Goal: Task Accomplishment & Management: Use online tool/utility

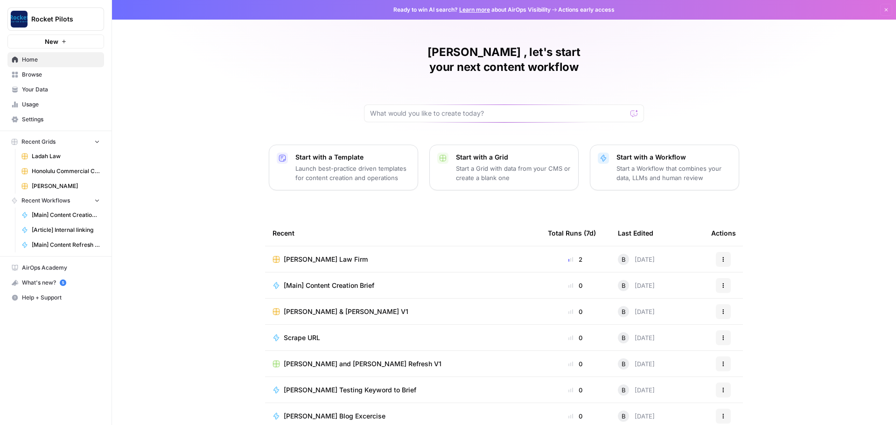
click at [303, 255] on span "[PERSON_NAME] Law Firm" at bounding box center [326, 259] width 84 height 9
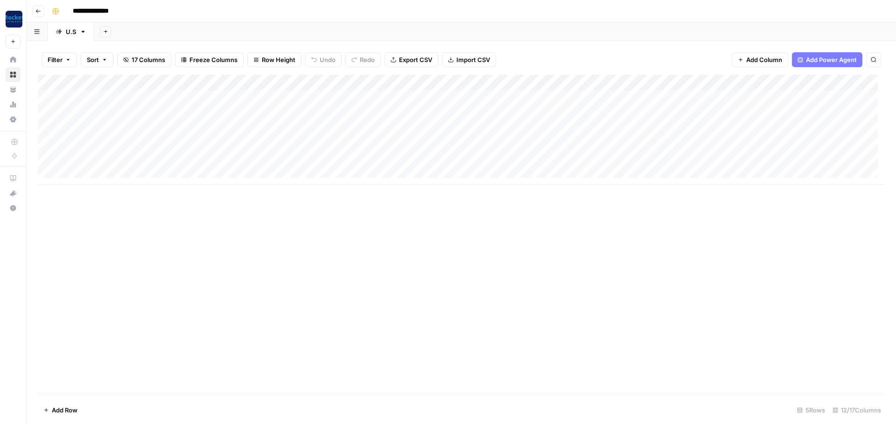
click at [516, 82] on div "Add Column" at bounding box center [461, 130] width 847 height 110
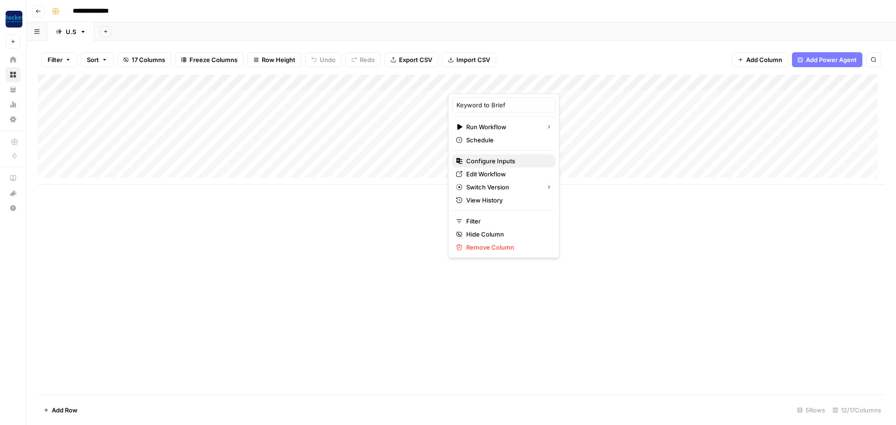
click at [485, 161] on span "Configure Inputs" at bounding box center [507, 160] width 82 height 9
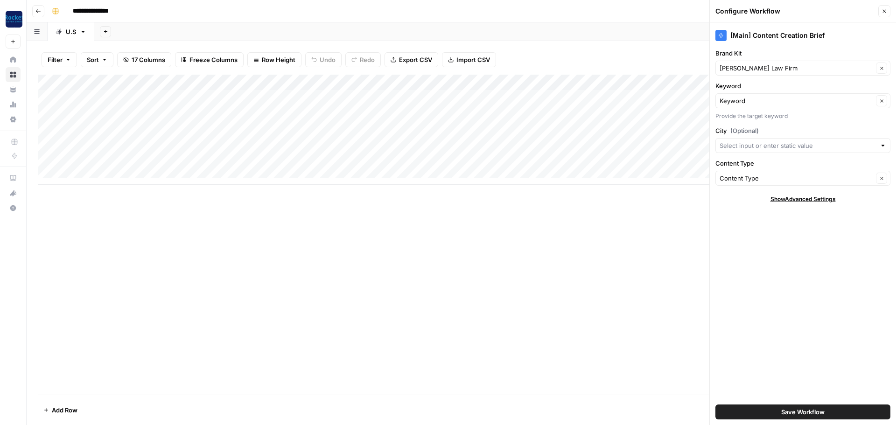
click at [885, 9] on icon "button" at bounding box center [885, 11] width 6 height 6
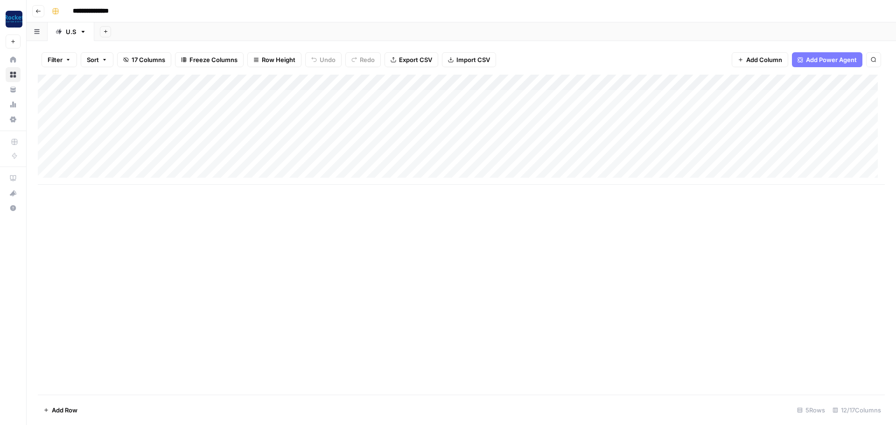
click at [849, 83] on div "Add Column" at bounding box center [461, 130] width 847 height 110
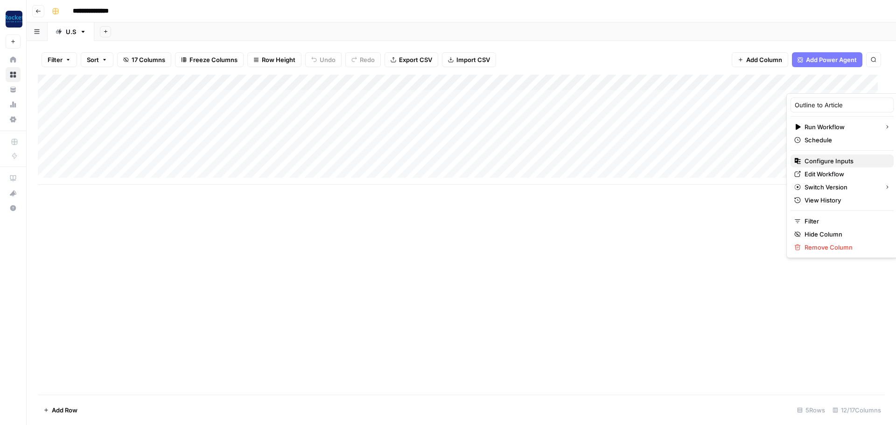
click at [820, 161] on span "Configure Inputs" at bounding box center [846, 160] width 82 height 9
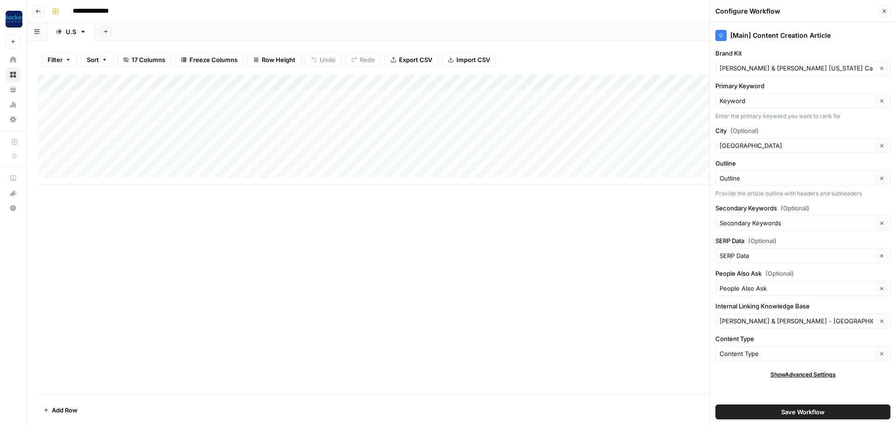
click at [886, 10] on icon "button" at bounding box center [884, 11] width 3 height 3
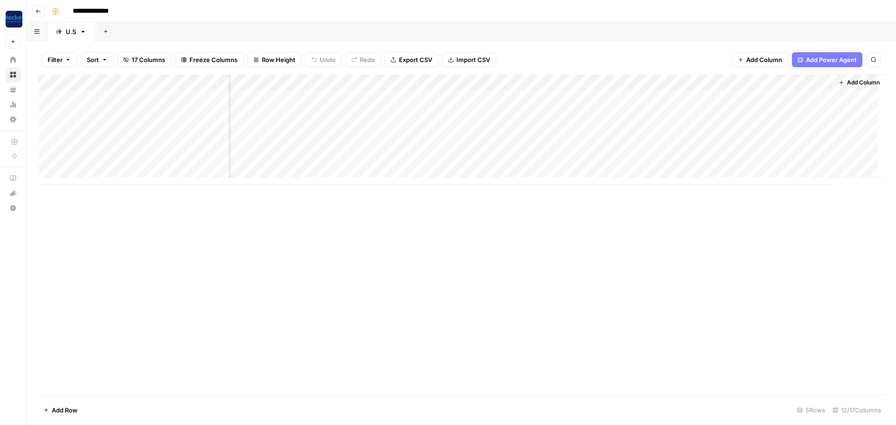
scroll to position [0, 104]
click at [748, 82] on div "Add Column" at bounding box center [461, 130] width 847 height 110
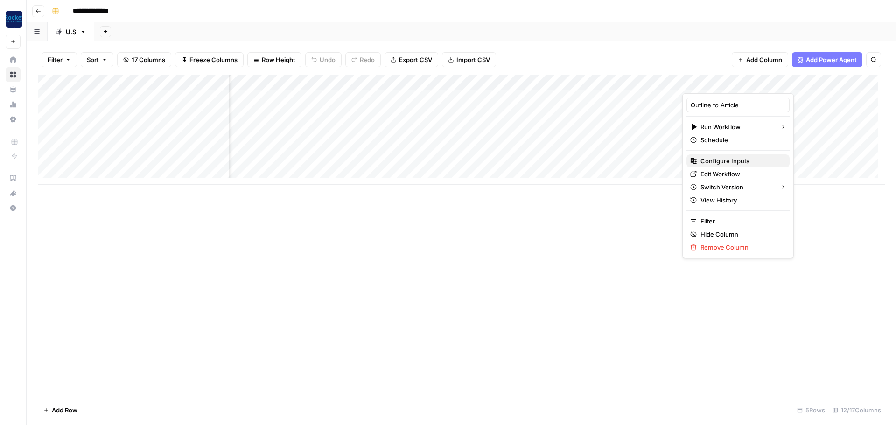
click at [719, 162] on span "Configure Inputs" at bounding box center [742, 160] width 82 height 9
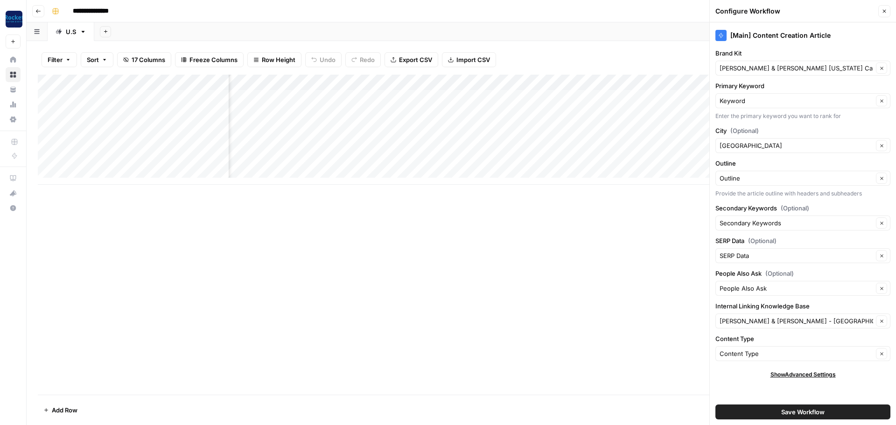
click at [884, 11] on icon "button" at bounding box center [885, 11] width 6 height 6
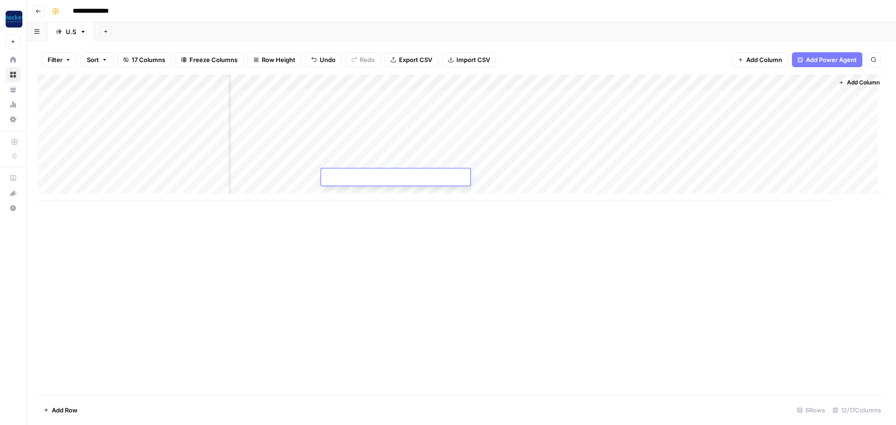
scroll to position [0, 0]
click at [409, 306] on div "Add Column" at bounding box center [461, 235] width 847 height 320
click at [515, 83] on div "Add Column" at bounding box center [461, 138] width 847 height 126
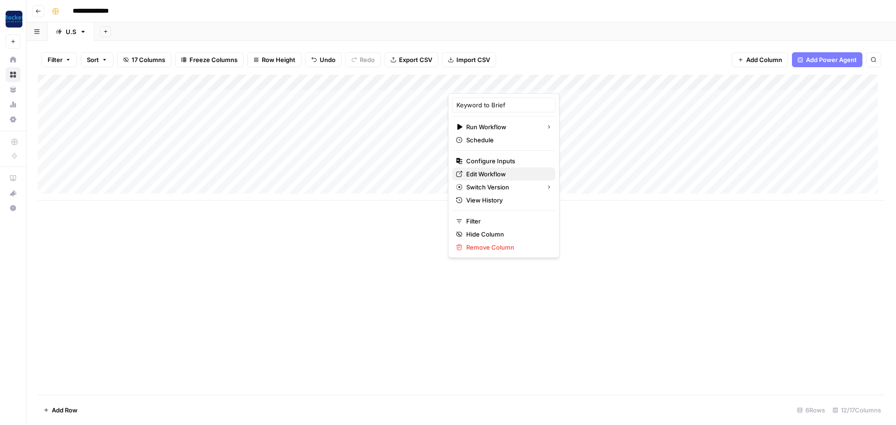
click at [495, 176] on span "Edit Workflow" at bounding box center [507, 173] width 82 height 9
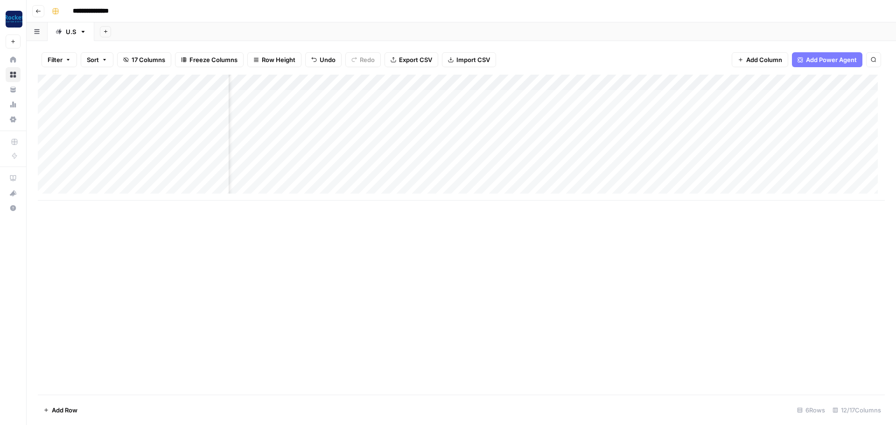
scroll to position [0, 190]
click at [664, 80] on div "Add Column" at bounding box center [461, 138] width 847 height 126
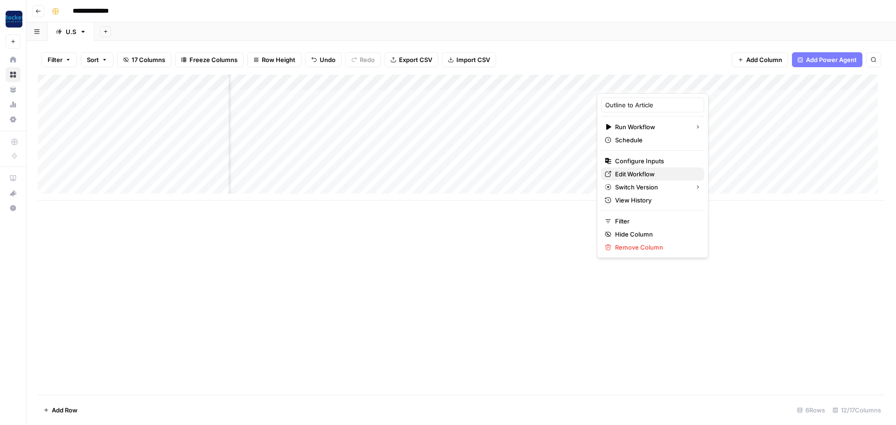
click at [633, 173] on span "Edit Workflow" at bounding box center [656, 173] width 82 height 9
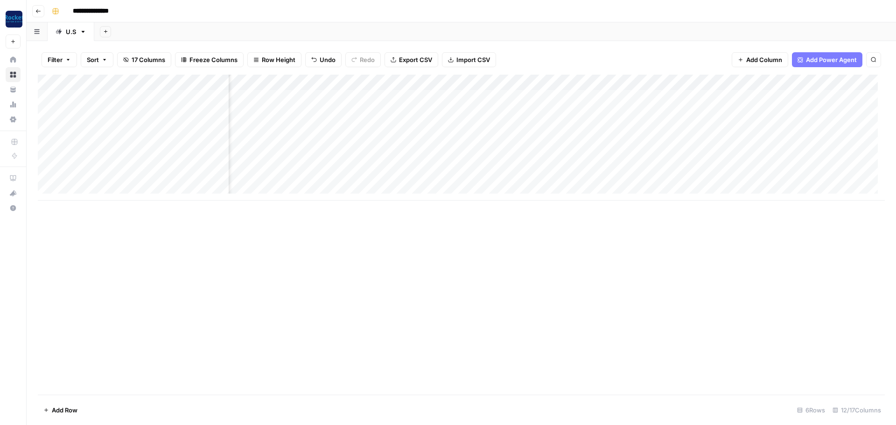
click at [325, 81] on div "Add Column" at bounding box center [461, 138] width 847 height 126
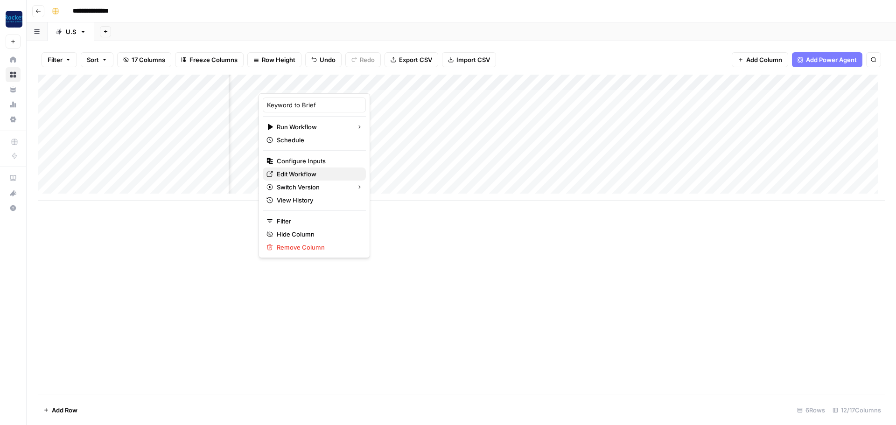
click at [310, 173] on span "Edit Workflow" at bounding box center [318, 173] width 82 height 9
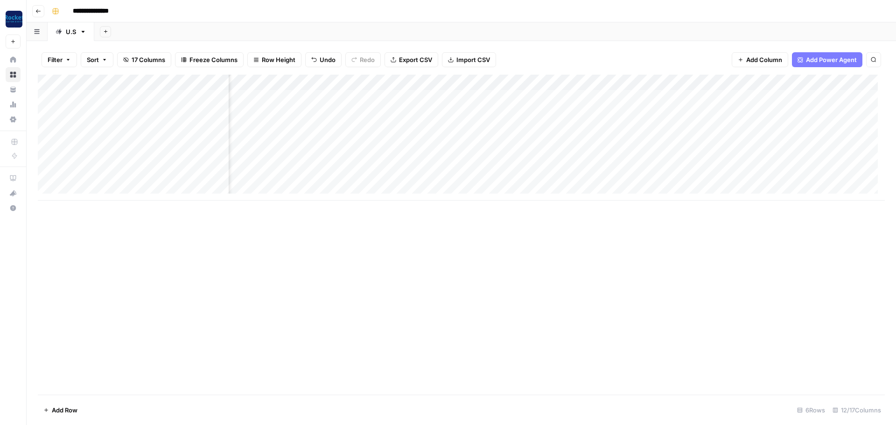
click at [477, 98] on div "Add Column" at bounding box center [461, 138] width 847 height 126
click at [549, 45] on div "Filter Sort 17 Columns Freeze Columns Row Height Undo Redo Export CSV Import CS…" at bounding box center [461, 60] width 847 height 30
click at [388, 94] on div "Add Column" at bounding box center [461, 138] width 847 height 126
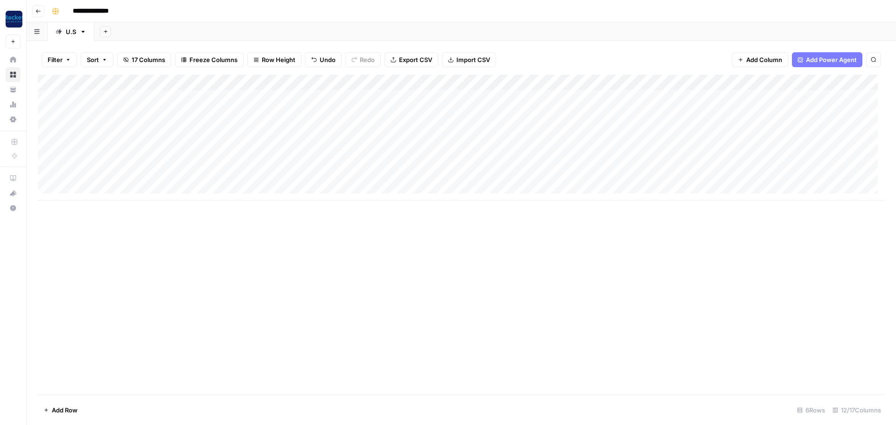
click at [388, 95] on div "Add Column" at bounding box center [461, 138] width 847 height 126
click at [350, 230] on div "Add Column" at bounding box center [461, 235] width 847 height 320
click at [417, 208] on div "Add Column" at bounding box center [461, 235] width 847 height 320
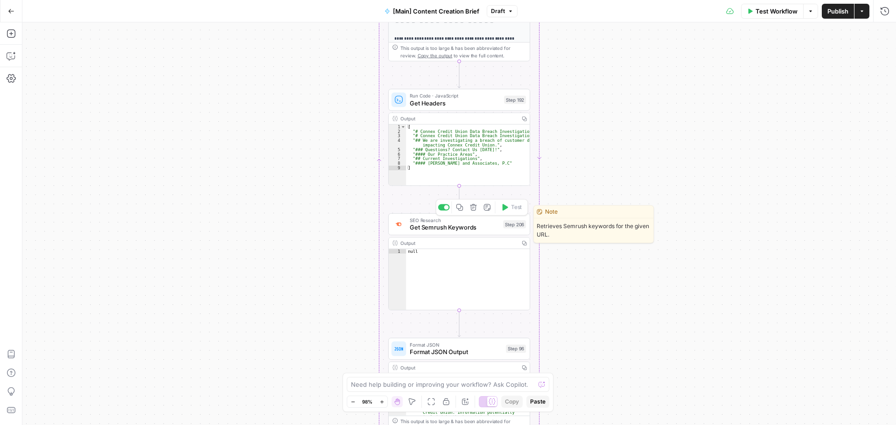
click at [447, 226] on span "Get Semrush Keywords" at bounding box center [455, 227] width 90 height 9
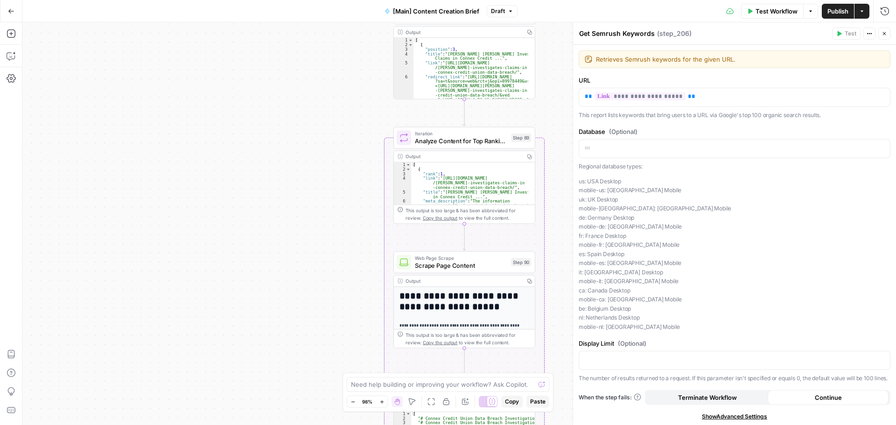
drag, startPoint x: 326, startPoint y: 134, endPoint x: 325, endPoint y: 356, distance: 222.3
click at [326, 366] on div "true false true false Workflow Set Inputs Inputs Condition If city is provided …" at bounding box center [459, 223] width 874 height 403
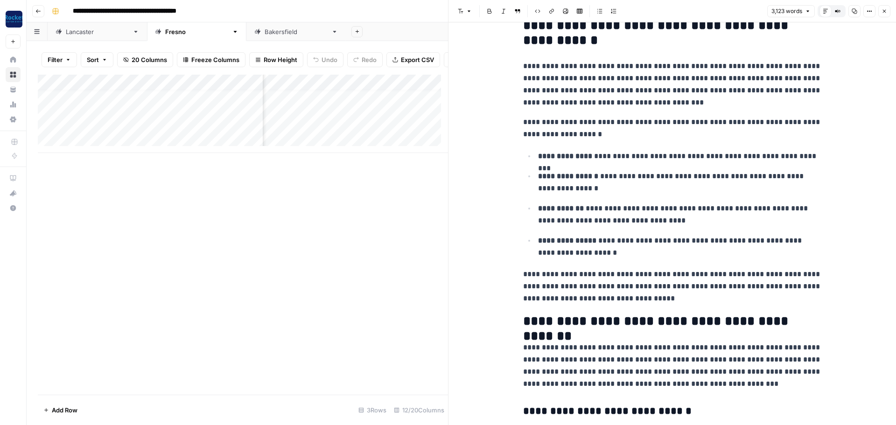
scroll to position [530, 0]
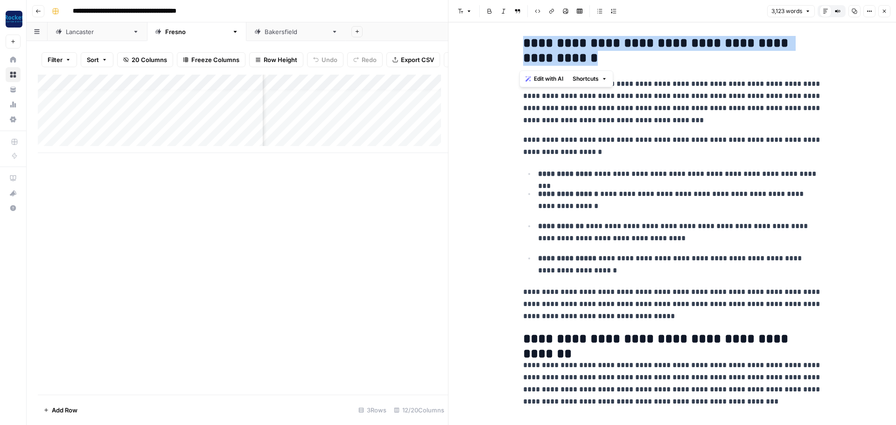
drag, startPoint x: 523, startPoint y: 42, endPoint x: 605, endPoint y: 57, distance: 83.2
click at [605, 57] on h2 "**********" at bounding box center [672, 51] width 299 height 30
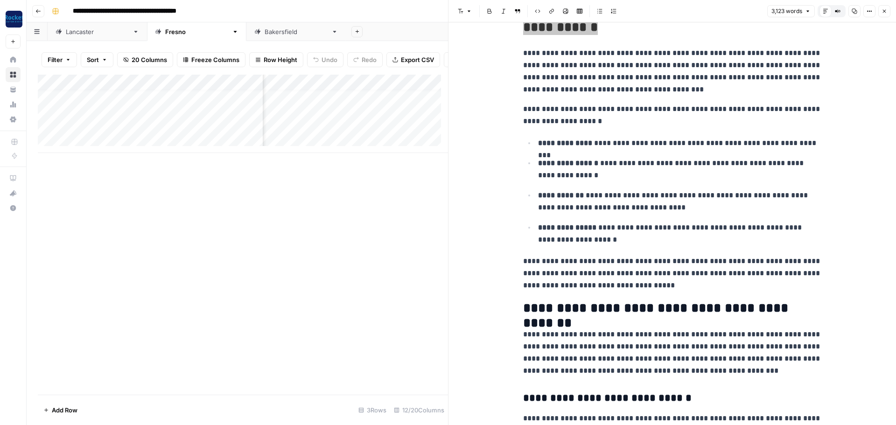
scroll to position [577, 0]
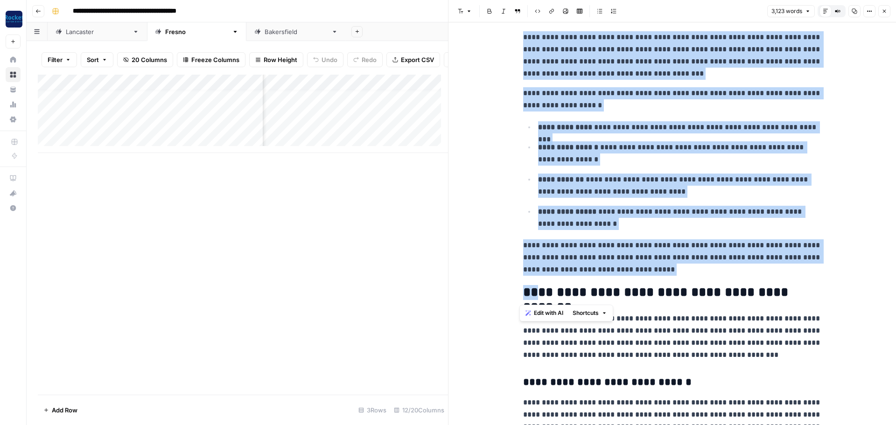
drag, startPoint x: 818, startPoint y: 296, endPoint x: 533, endPoint y: 284, distance: 285.5
click at [533, 285] on h2 "**********" at bounding box center [672, 292] width 299 height 15
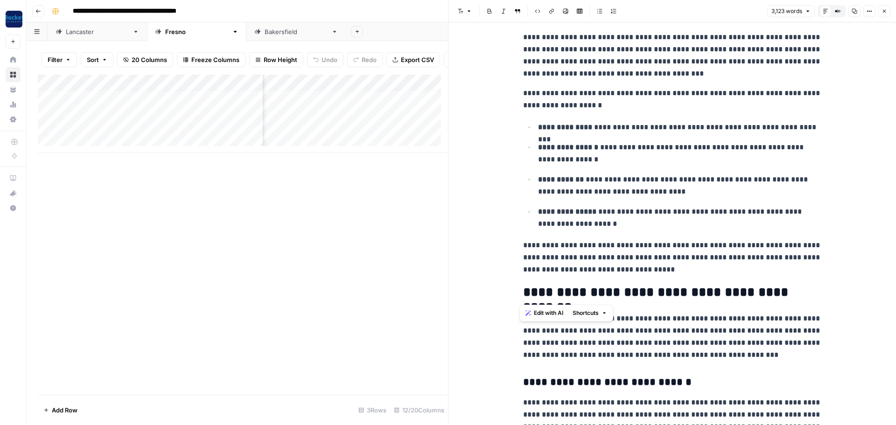
click at [603, 290] on h2 "**********" at bounding box center [672, 292] width 299 height 15
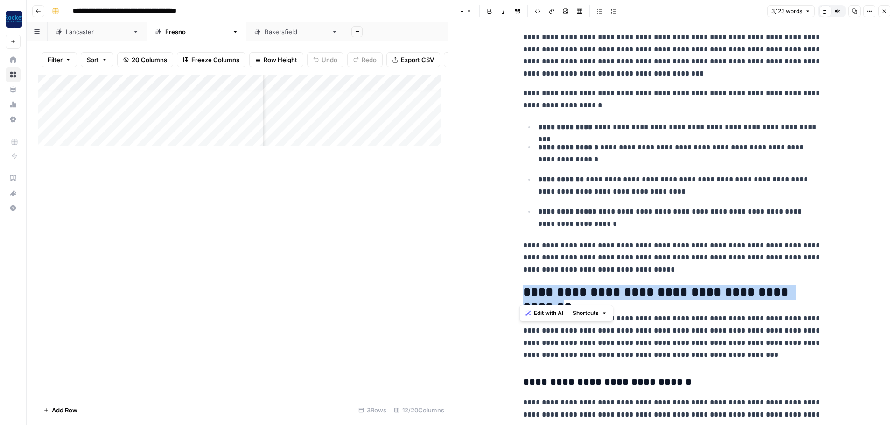
drag, startPoint x: 833, startPoint y: 291, endPoint x: 524, endPoint y: 291, distance: 309.1
copy h2 "**********"
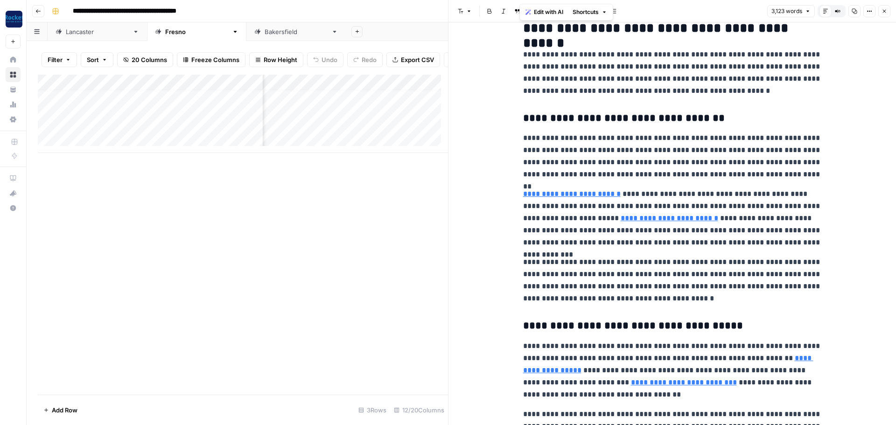
scroll to position [1710, 0]
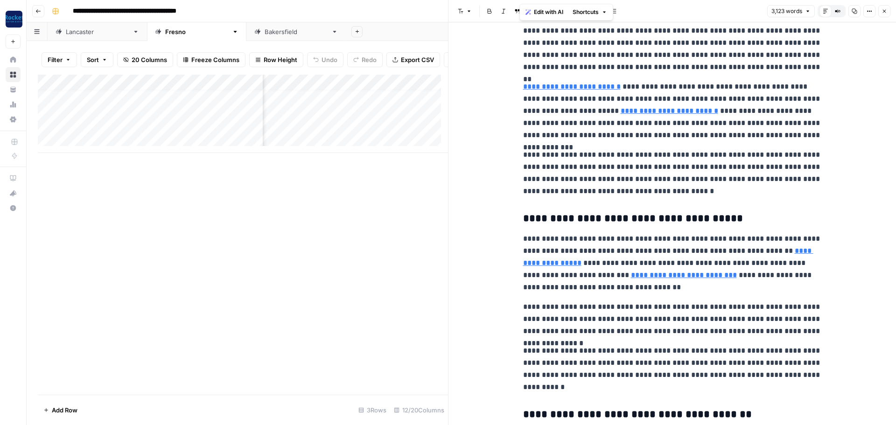
click at [769, 257] on p "**********" at bounding box center [672, 263] width 299 height 61
click at [769, 252] on link "**********" at bounding box center [668, 256] width 290 height 19
click at [523, 266] on link "**********" at bounding box center [668, 256] width 290 height 19
type input "[URL][DOMAIN_NAME]"
click at [631, 279] on link "**********" at bounding box center [684, 275] width 106 height 7
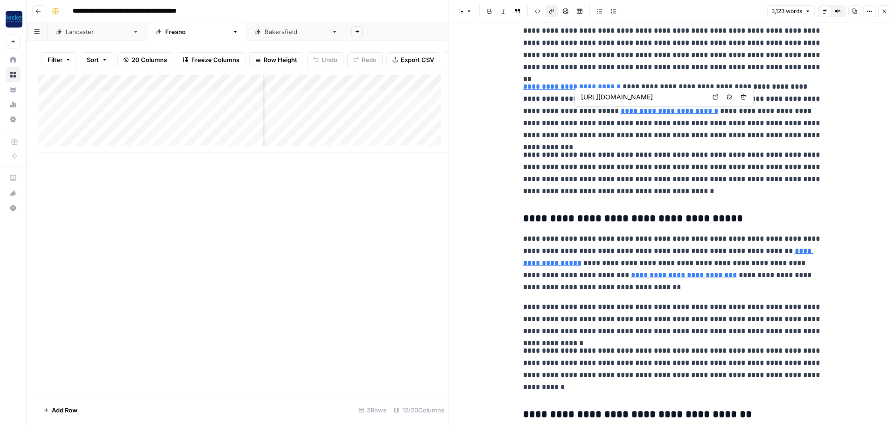
click at [621, 113] on link "**********" at bounding box center [670, 110] width 98 height 7
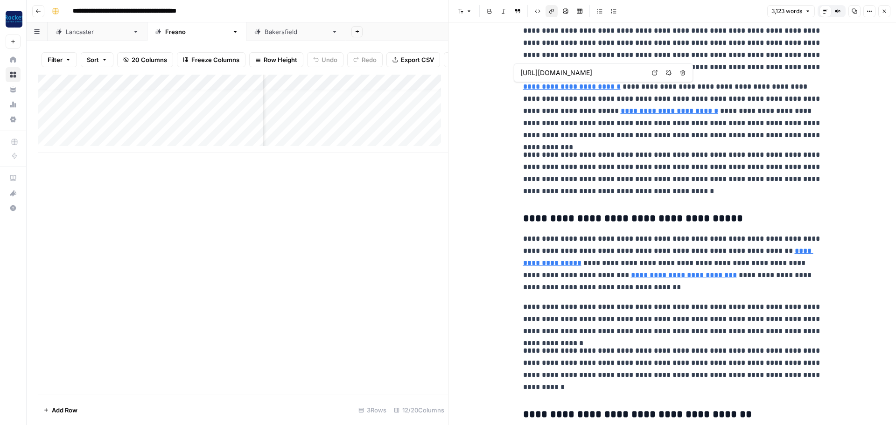
click at [555, 81] on span "https://leginfo.legislature.ca.gov/faces/codes_displaySection.xhtml?lawCode=VEH…" at bounding box center [582, 73] width 129 height 18
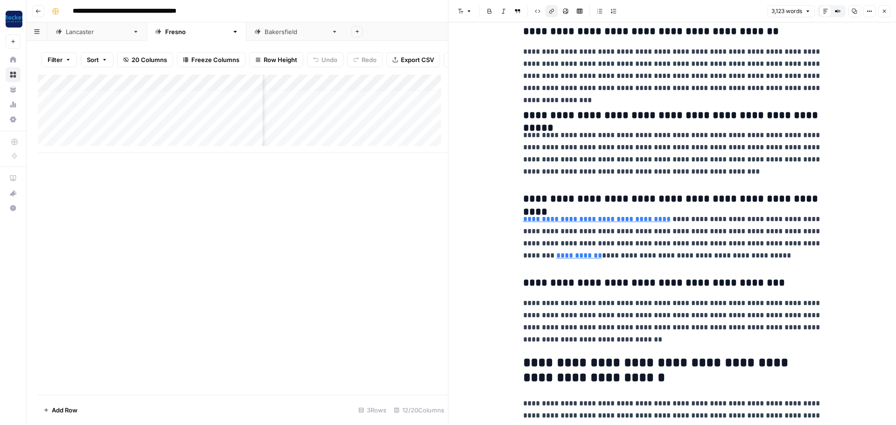
scroll to position [4440, 0]
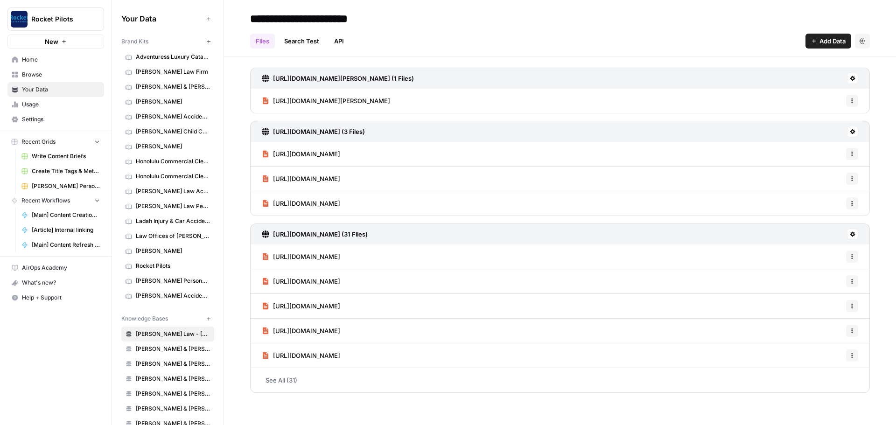
click at [141, 351] on span "[PERSON_NAME] & [PERSON_NAME] - Florissant" at bounding box center [173, 349] width 74 height 8
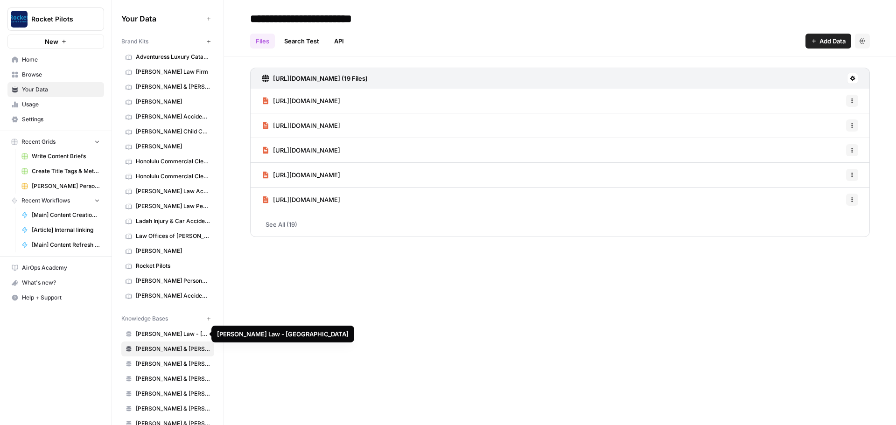
click at [149, 332] on span "[PERSON_NAME] Law - [GEOGRAPHIC_DATA]" at bounding box center [173, 334] width 74 height 8
